Goal: Answer question/provide support: Share knowledge or assist other users

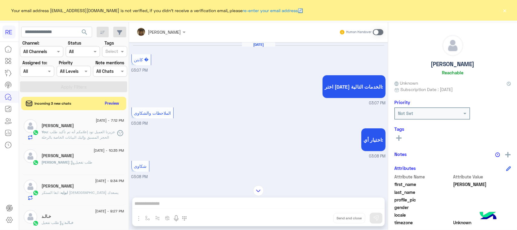
scroll to position [96, 0]
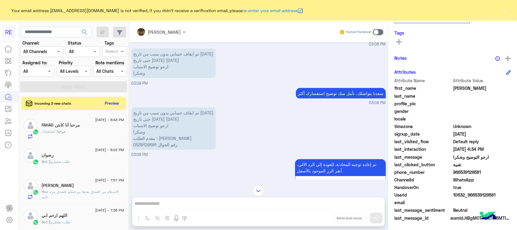
click at [495, 50] on div "[PERSON_NAME] Unknown Subscription Date : [DATE] Priority Not Set Tags See All …" at bounding box center [452, 124] width 129 height 205
click at [115, 100] on button "Preview" at bounding box center [112, 103] width 19 height 8
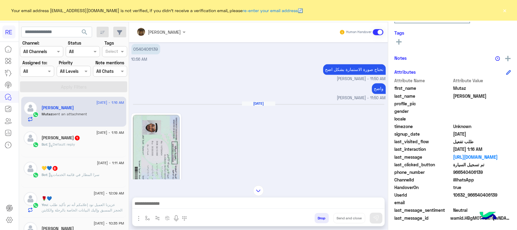
scroll to position [506, 0]
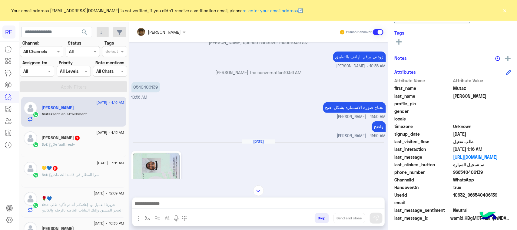
click at [61, 145] on span ": Default reply" at bounding box center [62, 144] width 28 height 5
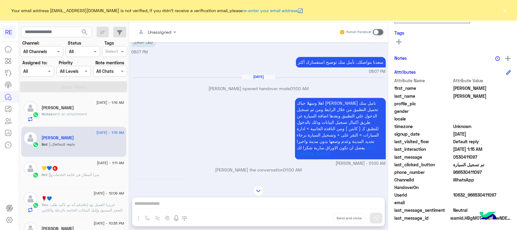
scroll to position [551, 0]
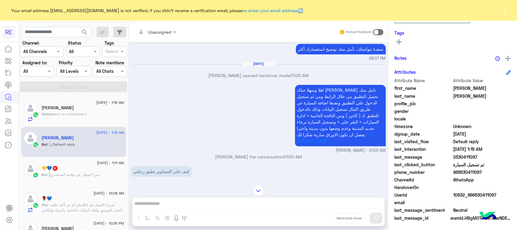
click at [96, 175] on span ": سرا المطار في قائمة الخدمات" at bounding box center [74, 174] width 52 height 5
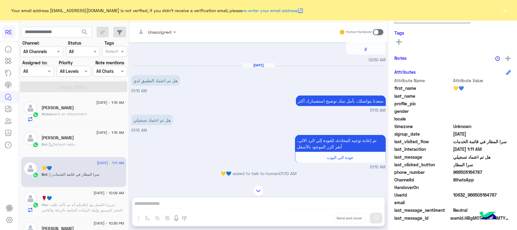
scroll to position [362, 0]
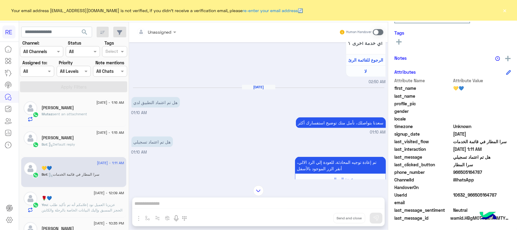
click at [378, 32] on span at bounding box center [378, 32] width 11 height 6
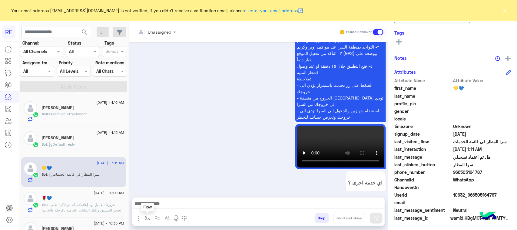
click at [149, 218] on img "button" at bounding box center [147, 217] width 5 height 5
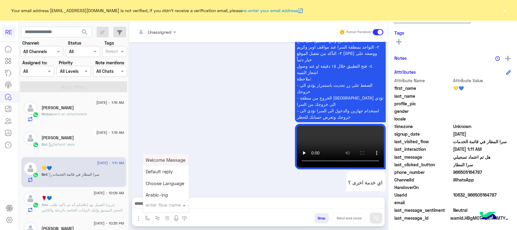
click at [166, 207] on input "text" at bounding box center [158, 204] width 25 height 7
type input "****"
click at [161, 184] on div "الاليه" at bounding box center [165, 182] width 45 height 12
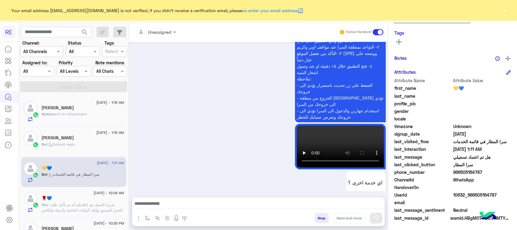
type textarea "**********"
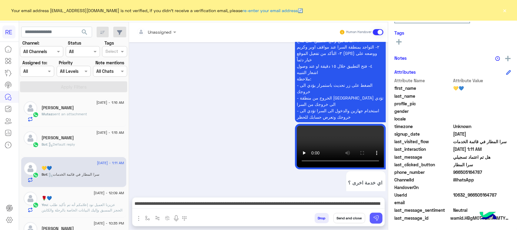
click at [379, 219] on button at bounding box center [376, 217] width 13 height 11
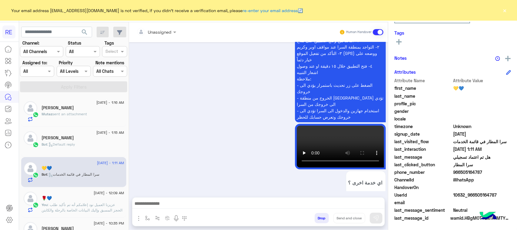
click at [85, 143] on div "Bot : Default reply" at bounding box center [83, 147] width 82 height 11
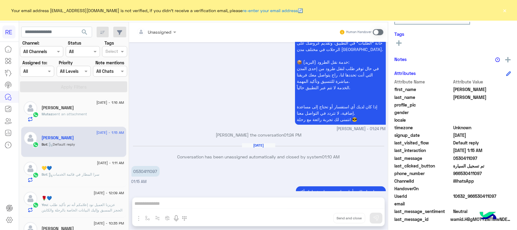
scroll to position [96, 0]
click at [380, 29] on span at bounding box center [378, 32] width 11 height 6
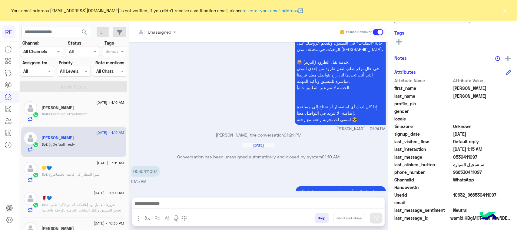
scroll to position [903, 0]
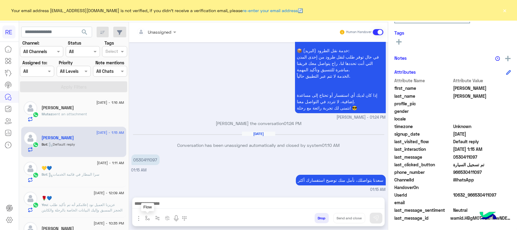
click at [148, 218] on img "button" at bounding box center [147, 217] width 5 height 5
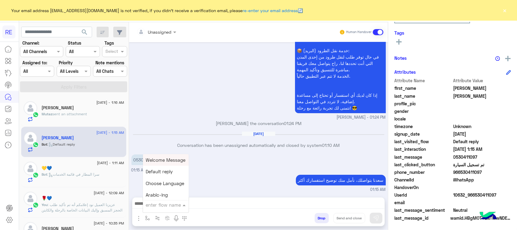
click at [159, 200] on div "enter flow name" at bounding box center [166, 204] width 46 height 11
type input "****"
click at [163, 186] on div "الاليه" at bounding box center [165, 182] width 45 height 12
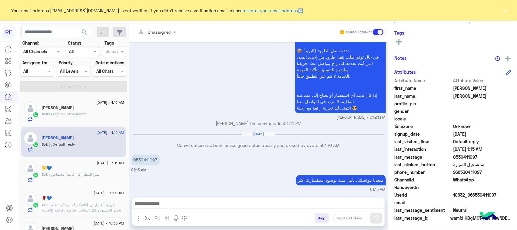
type textarea "**********"
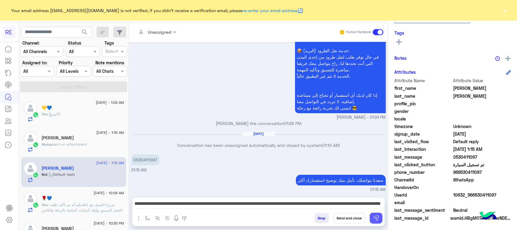
click at [378, 218] on img at bounding box center [376, 218] width 6 height 6
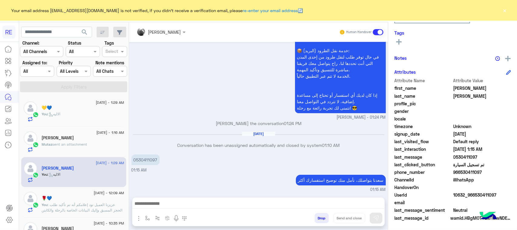
scroll to position [1137, 0]
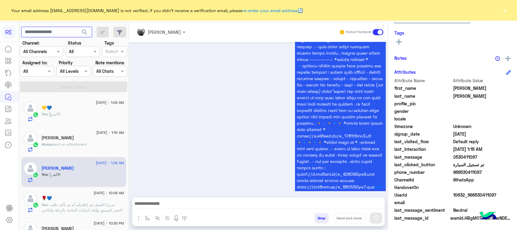
click at [58, 30] on input "text" at bounding box center [56, 32] width 71 height 11
paste input "*********"
type input "*********"
click at [81, 33] on span "search" at bounding box center [84, 31] width 7 height 7
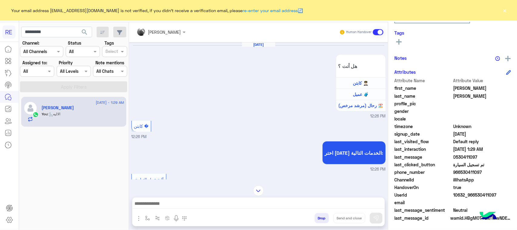
scroll to position [1114, 0]
